Goal: Task Accomplishment & Management: Manage account settings

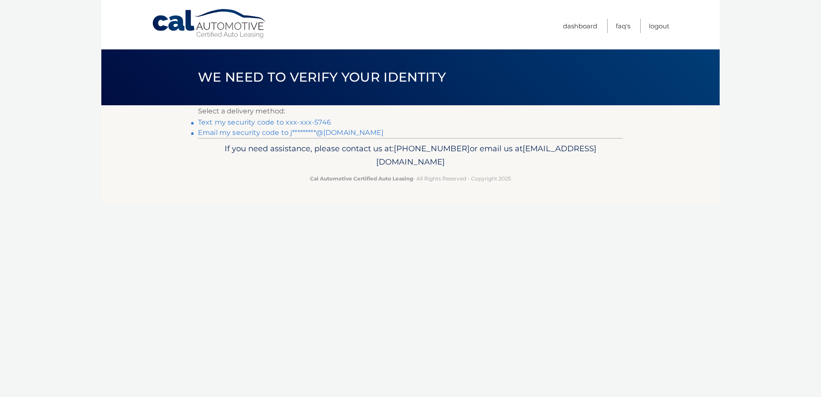
click at [230, 120] on link "Text my security code to xxx-xxx-5746" at bounding box center [264, 122] width 133 height 8
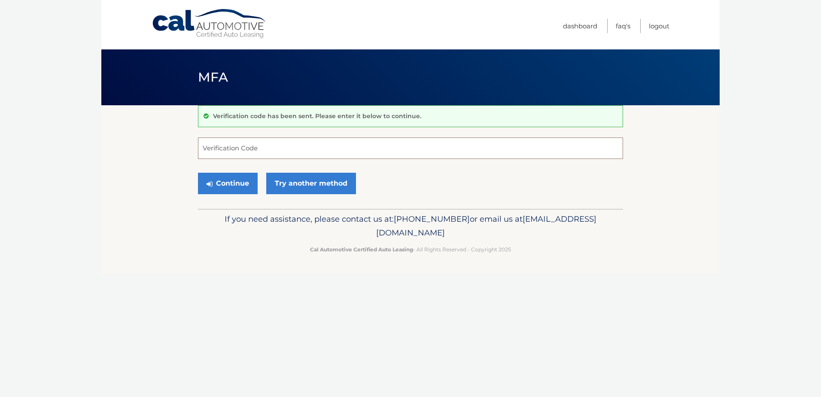
click at [218, 153] on input "Verification Code" at bounding box center [410, 147] width 425 height 21
type input "501920"
click at [237, 182] on button "Continue" at bounding box center [228, 183] width 60 height 21
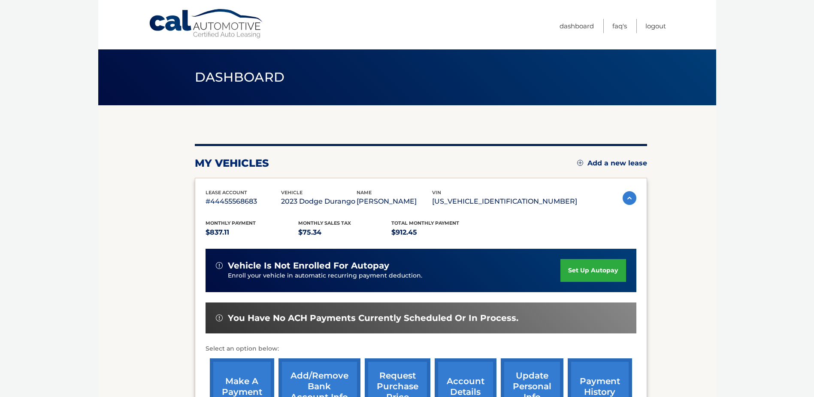
click at [686, 220] on section "my vehicles Add a new lease lease account #44455568683 vehicle 2023 Dodge Duran…" at bounding box center [407, 280] width 618 height 350
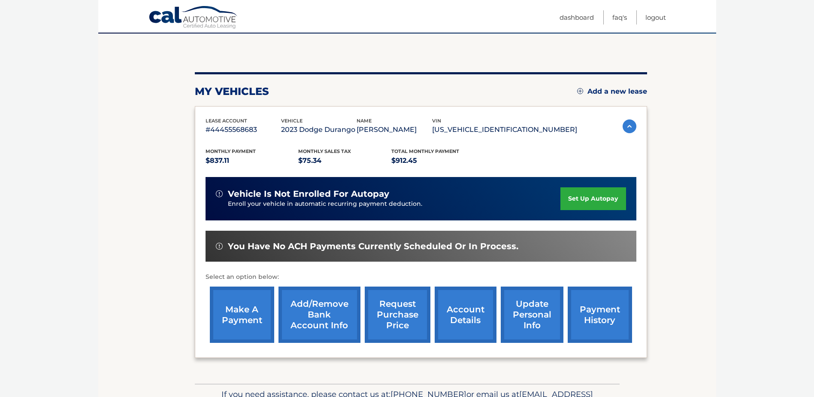
scroll to position [124, 0]
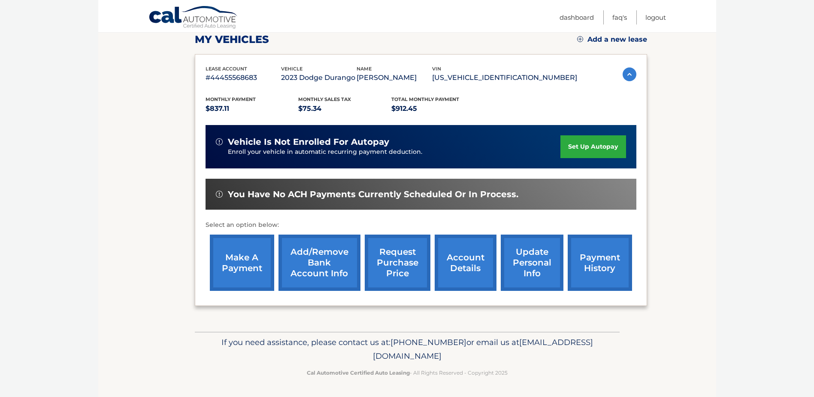
click at [609, 256] on link "payment history" at bounding box center [600, 262] width 64 height 56
click at [225, 270] on link "make a payment" at bounding box center [242, 262] width 64 height 56
click at [712, 140] on section "my vehicles Add a new lease lease account #44455568683 vehicle 2023 Dodge Duran…" at bounding box center [407, 157] width 618 height 350
click at [455, 265] on link "account details" at bounding box center [466, 262] width 62 height 56
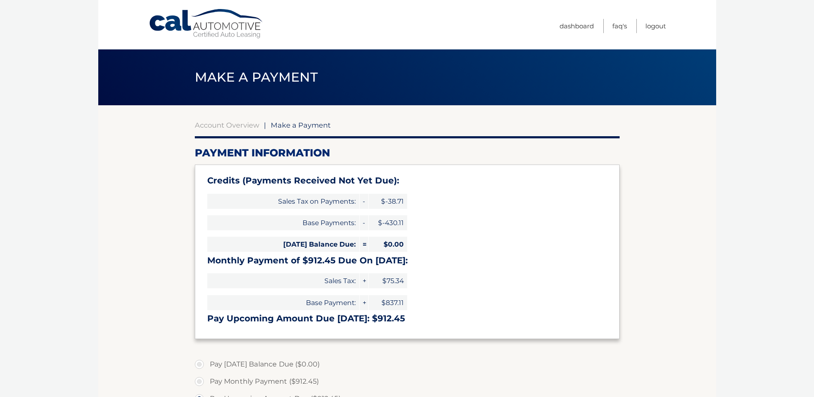
select select "MWMyYzk1N2EtOWJkZC00NjQzLTk0ZjYtNzE1MGY0MTMxMjhm"
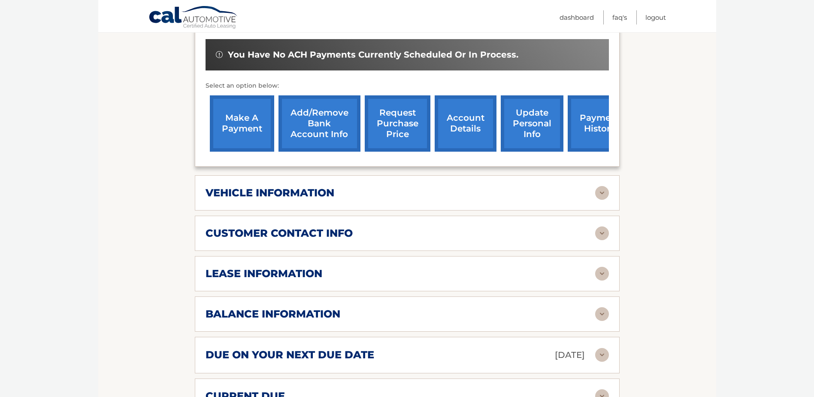
scroll to position [429, 0]
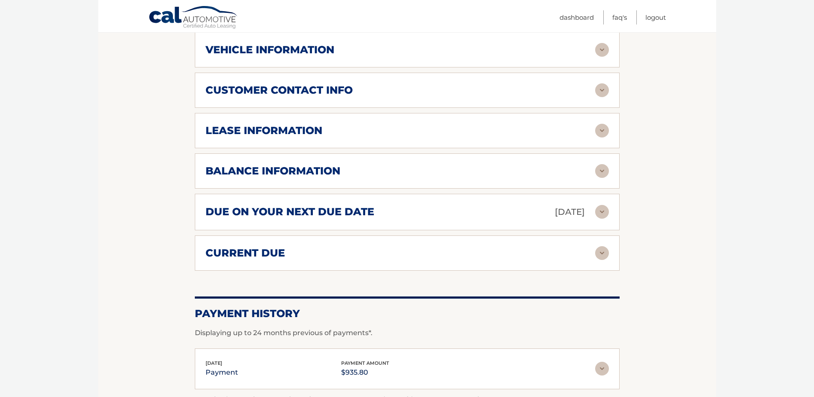
click at [598, 124] on img at bounding box center [602, 131] width 14 height 14
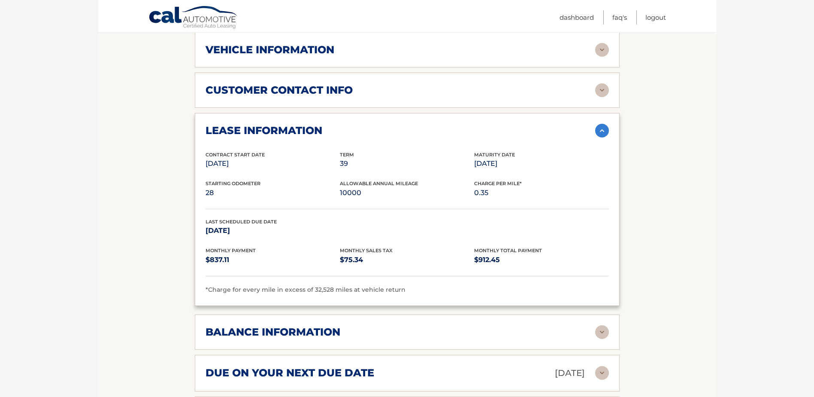
click at [688, 141] on section "Account Details | #44455568683 Back to Dashboard Manage Your Lease lease accoun…" at bounding box center [407, 146] width 618 height 940
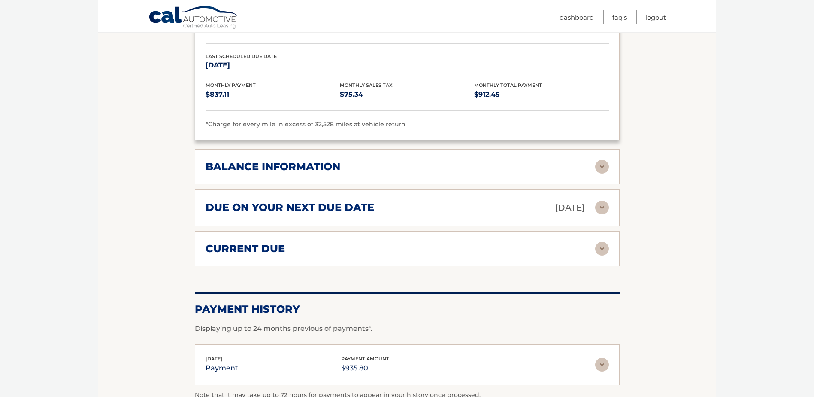
scroll to position [644, 0]
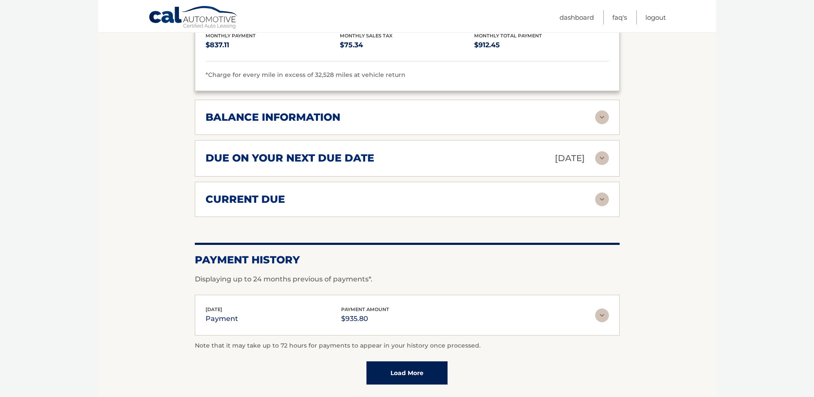
click at [600, 113] on div "balance information Payments Received 28 Payments Remaining 11 Next Payment wil…" at bounding box center [407, 117] width 425 height 35
click at [600, 110] on img at bounding box center [602, 117] width 14 height 14
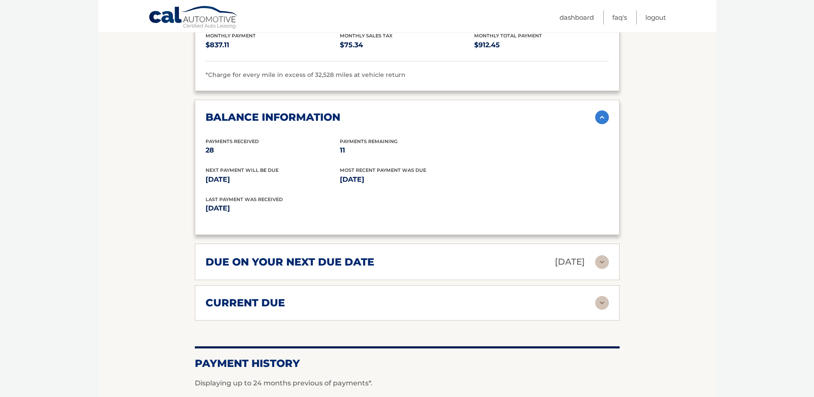
click at [604, 296] on img at bounding box center [602, 303] width 14 height 14
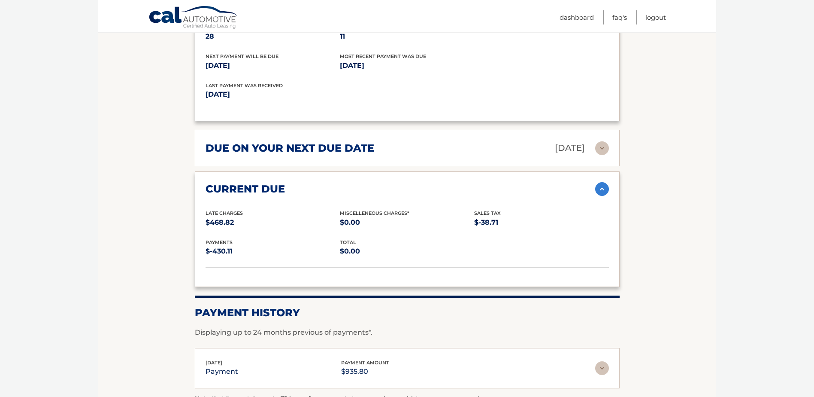
scroll to position [787, 0]
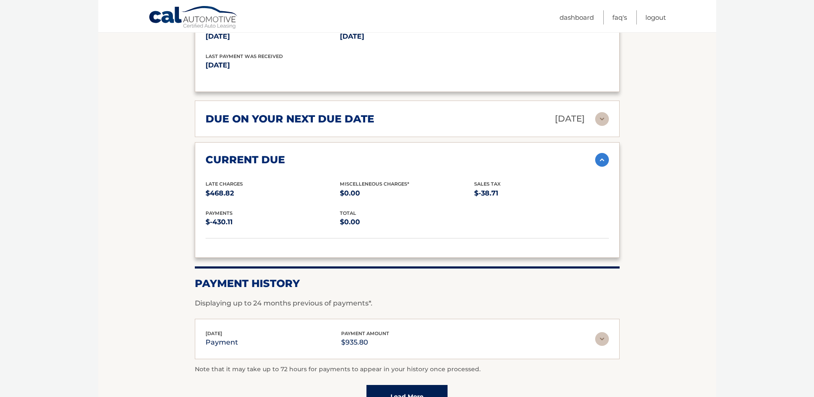
click at [598, 112] on img at bounding box center [602, 119] width 14 height 14
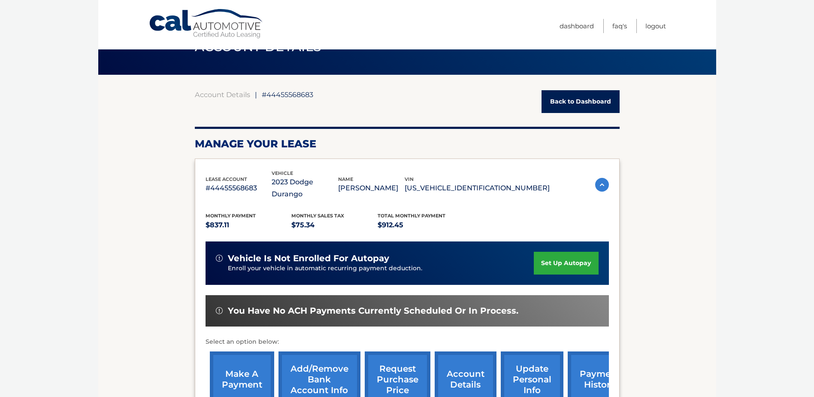
scroll to position [0, 0]
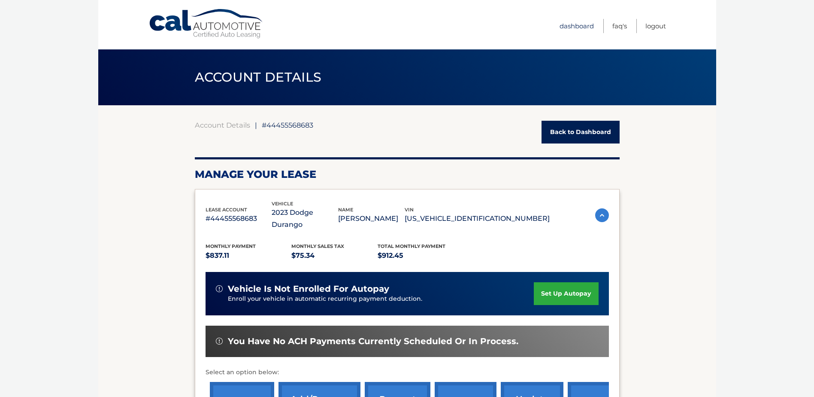
click at [575, 24] on link "Dashboard" at bounding box center [577, 26] width 34 height 14
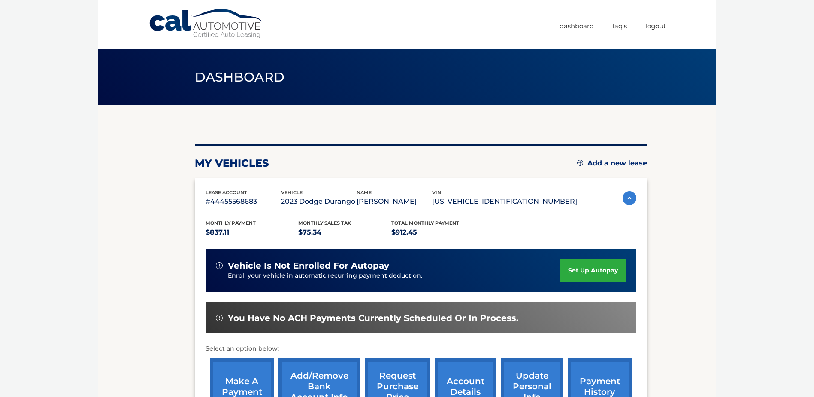
click at [699, 184] on section "my vehicles Add a new lease lease account #44455568683 vehicle 2023 Dodge Duran…" at bounding box center [407, 280] width 618 height 350
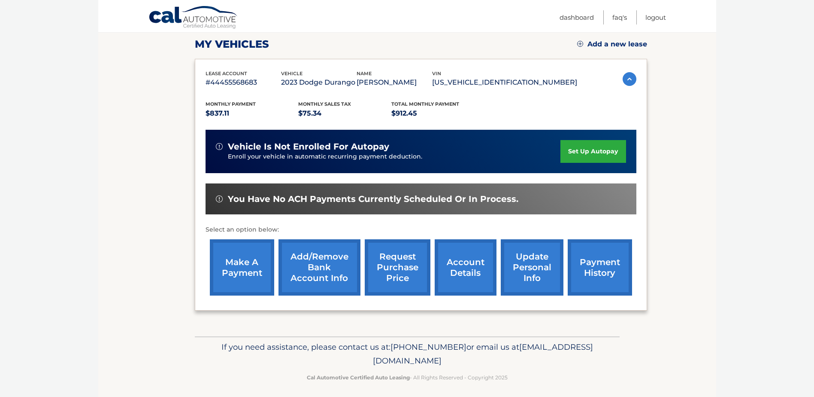
scroll to position [124, 0]
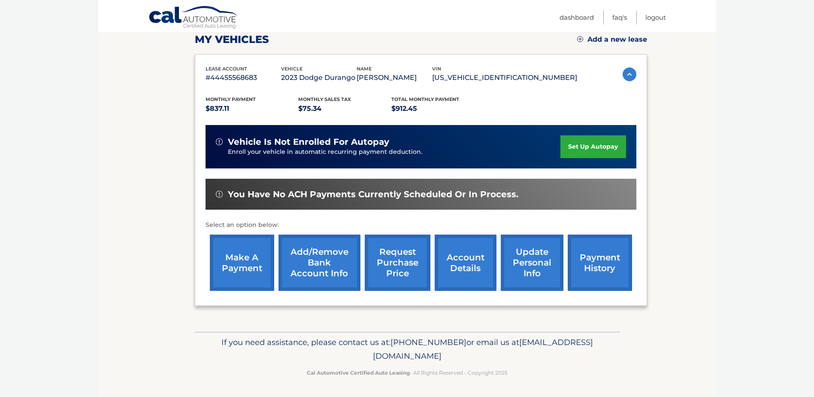
click at [459, 271] on link "account details" at bounding box center [466, 262] width 62 height 56
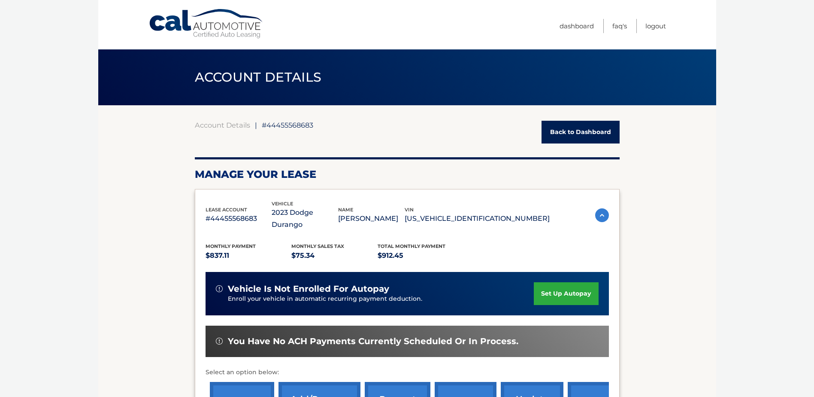
click at [618, 249] on div "lease account #44455568683 vehicle 2023 Dodge Durango name [PERSON_NAME] vin [U…" at bounding box center [407, 321] width 425 height 264
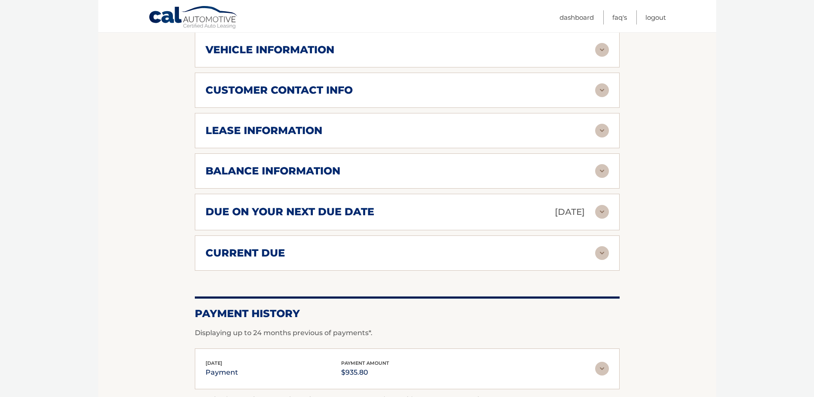
scroll to position [540, 0]
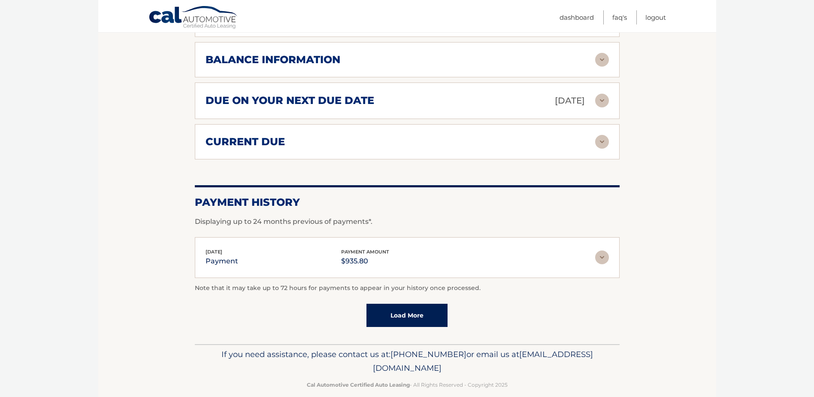
click at [397, 305] on link "Load More" at bounding box center [407, 314] width 81 height 23
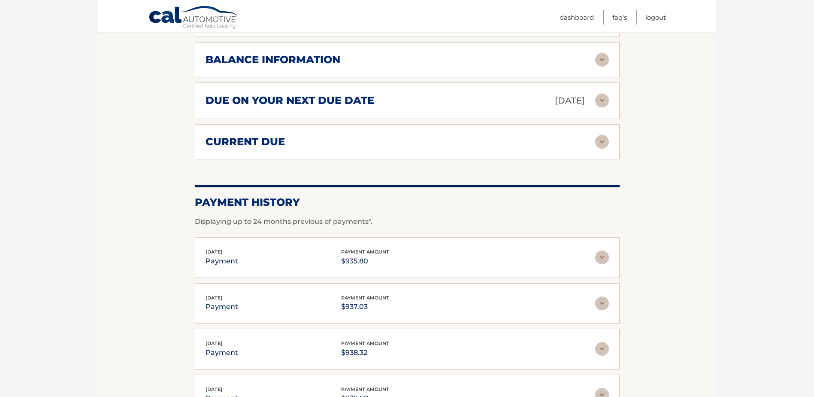
click at [669, 277] on section "Account Details | #44455568683 Back to Dashboard Manage Your Lease lease accoun…" at bounding box center [407, 68] width 618 height 1007
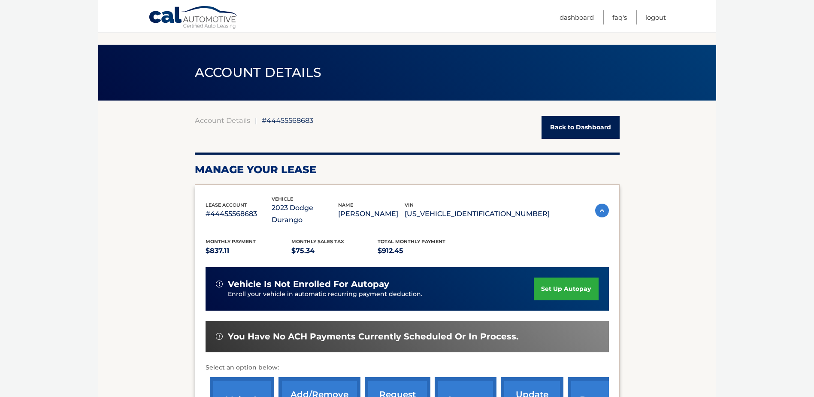
scroll to position [0, 0]
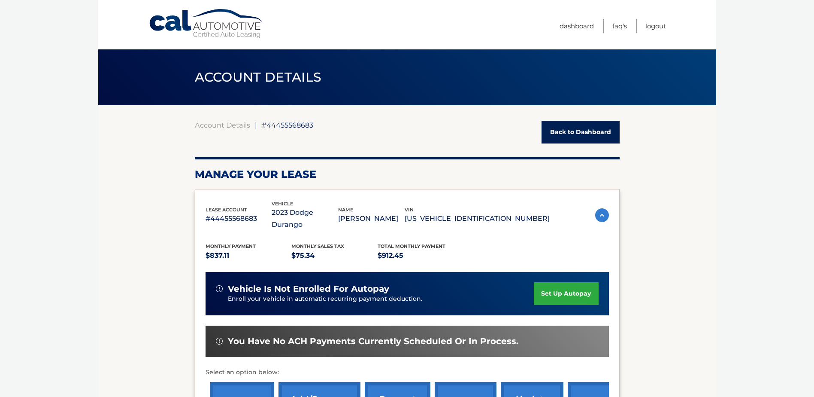
click at [593, 126] on link "Back to Dashboard" at bounding box center [581, 132] width 78 height 23
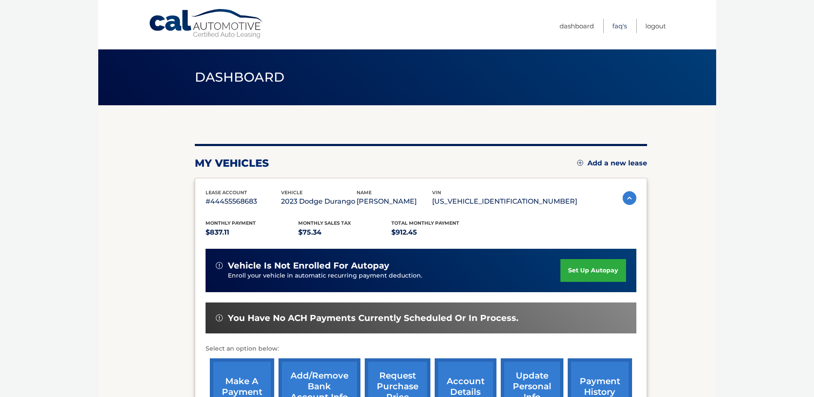
click at [618, 27] on link "FAQ's" at bounding box center [619, 26] width 15 height 14
